Goal: Transaction & Acquisition: Download file/media

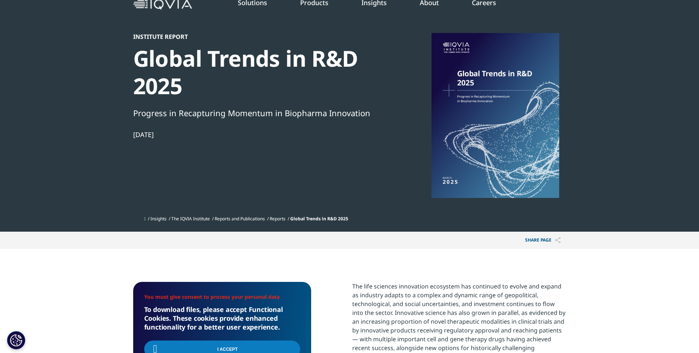
scroll to position [38, 0]
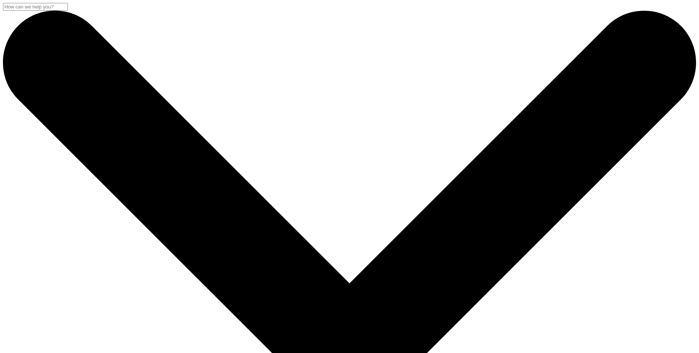
select select "[GEOGRAPHIC_DATA]"
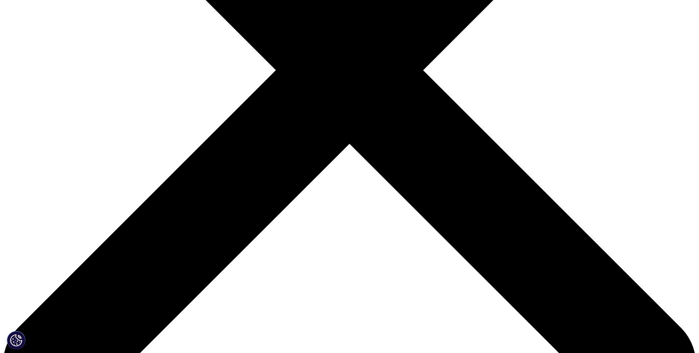
scroll to position [332, 0]
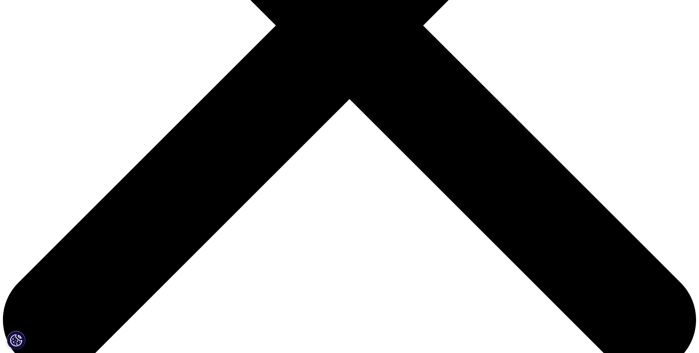
type input "VP New Product Planning"
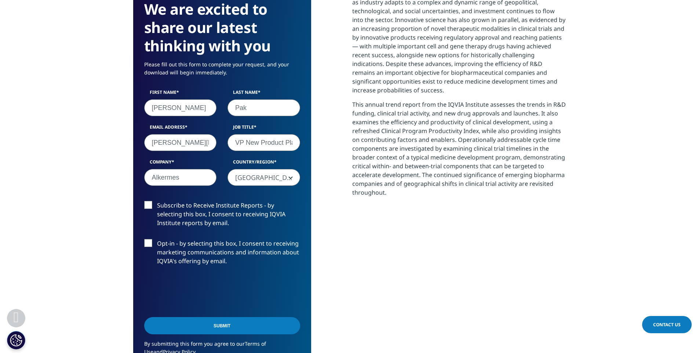
click at [216, 324] on input "Submit" at bounding box center [222, 325] width 156 height 17
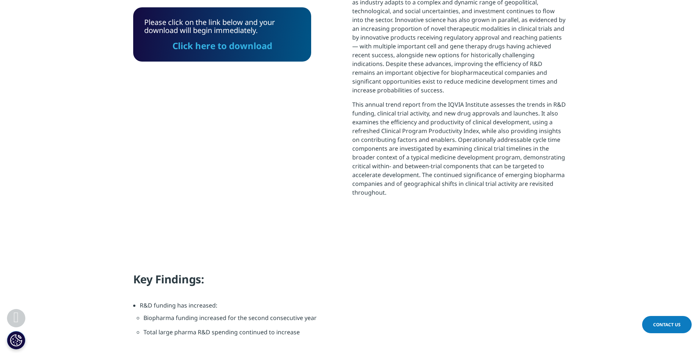
scroll to position [232, 433]
click at [223, 44] on link "Click here to download" at bounding box center [222, 46] width 100 height 12
